Goal: Task Accomplishment & Management: Manage account settings

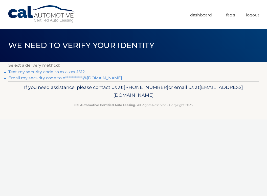
click at [59, 70] on link "Text my security code to xxx-xxx-1512" at bounding box center [46, 71] width 76 height 5
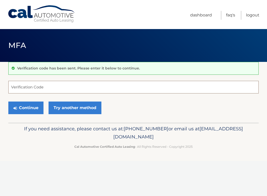
click at [55, 88] on input "Verification Code" at bounding box center [133, 87] width 250 height 13
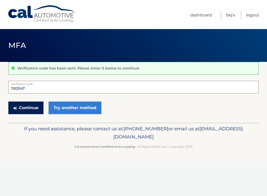
type input "100047"
click at [33, 110] on button "Continue" at bounding box center [25, 108] width 35 height 13
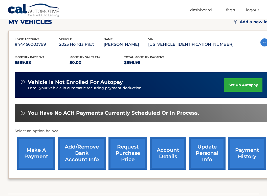
scroll to position [75, 0]
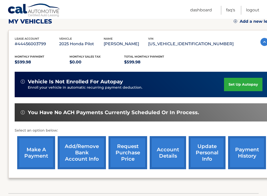
click at [236, 85] on link "set up autopay" at bounding box center [243, 84] width 38 height 13
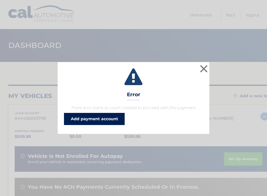
click at [91, 120] on link "Add payment account" at bounding box center [94, 119] width 61 height 12
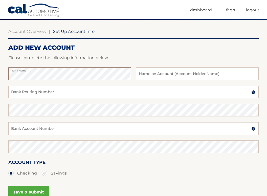
scroll to position [34, 0]
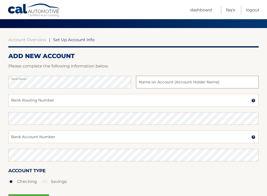
click at [161, 85] on input "text" at bounding box center [197, 82] width 123 height 13
type input "[PERSON_NAME]"
click at [70, 103] on input "Bank Routing Number" at bounding box center [133, 100] width 250 height 13
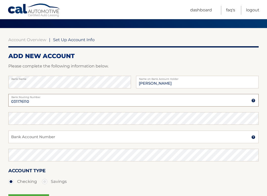
type input "031176110"
click at [34, 138] on input "Bank Account Number" at bounding box center [133, 137] width 250 height 13
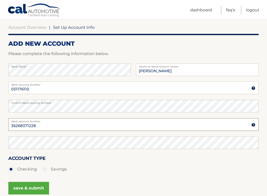
scroll to position [47, 0]
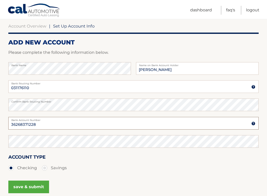
type input "36268371228"
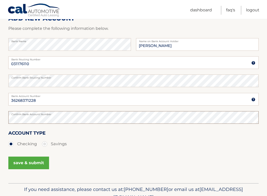
scroll to position [76, 0]
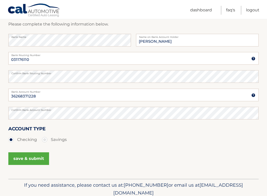
click at [29, 157] on button "save & submit" at bounding box center [28, 158] width 41 height 13
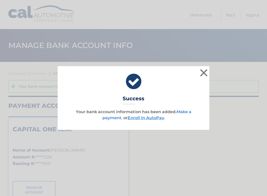
click at [187, 112] on link "Make a payment" at bounding box center [146, 114] width 89 height 11
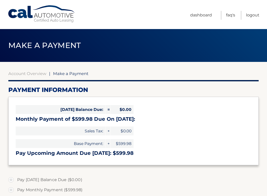
select select "YzVmOWRjOTktNTAyZi00MTllLThkYTItMDg3ZmI4NzNjNDMy"
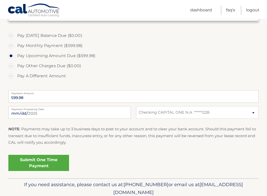
scroll to position [146, 0]
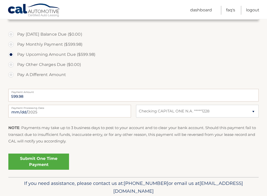
click at [39, 160] on link "Submit One Time Payment" at bounding box center [38, 162] width 61 height 16
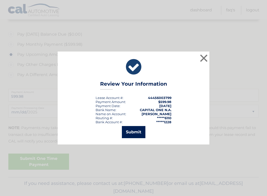
click at [134, 133] on button "Submit" at bounding box center [133, 132] width 23 height 12
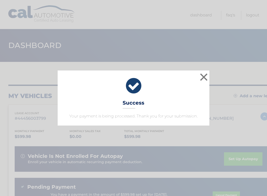
click at [163, 95] on div "× Success Your payment is being processed. Thank you for your submission." at bounding box center [134, 97] width 152 height 55
click at [203, 78] on button "×" at bounding box center [204, 77] width 10 height 10
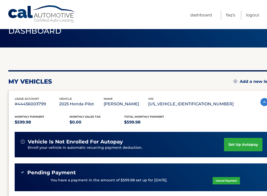
scroll to position [15, 0]
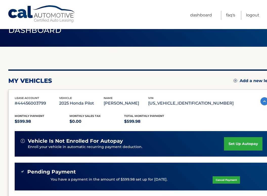
click at [236, 143] on link "set up autopay" at bounding box center [243, 143] width 38 height 13
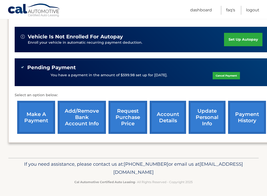
scroll to position [119, 7]
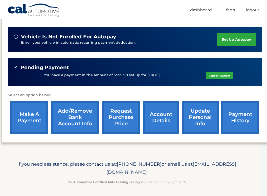
click at [199, 120] on link "update personal info" at bounding box center [200, 117] width 37 height 33
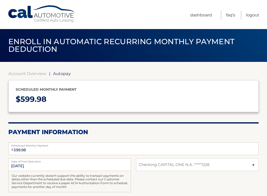
select select "YzVmOWRjOTktNTAyZi00MTllLThkYTItMDg3ZmI4NzNjNDMy"
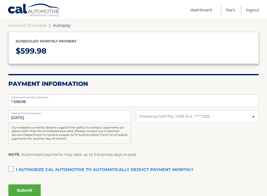
scroll to position [56, 0]
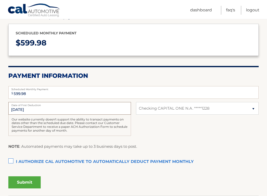
click at [35, 110] on input "[DATE]" at bounding box center [69, 108] width 123 height 13
click at [19, 110] on input "[DATE]" at bounding box center [69, 108] width 123 height 13
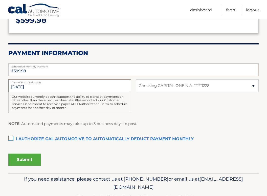
scroll to position [80, 0]
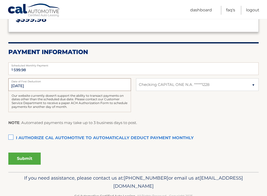
click at [13, 85] on input "[DATE]" at bounding box center [69, 84] width 123 height 13
click at [90, 82] on input "[DATE]" at bounding box center [69, 84] width 123 height 13
click at [25, 85] on input "[DATE]" at bounding box center [69, 84] width 123 height 13
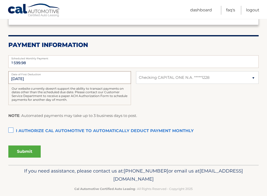
scroll to position [94, 0]
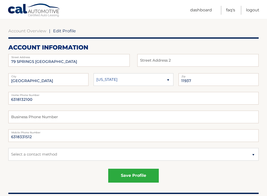
scroll to position [44, 0]
